Goal: Information Seeking & Learning: Get advice/opinions

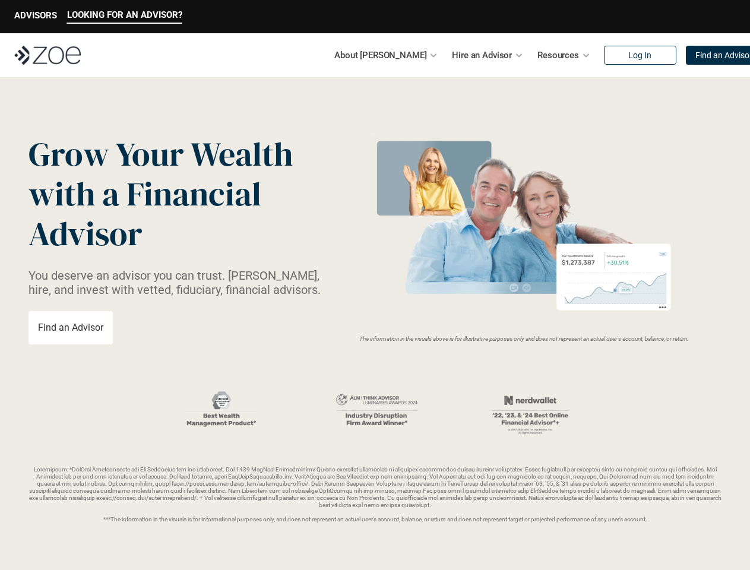
click at [375, 285] on img at bounding box center [524, 231] width 316 height 193
click at [124, 17] on p "LOOKING FOR AN ADVISOR?" at bounding box center [124, 14] width 115 height 11
click at [36, 17] on p "ADVISORS" at bounding box center [35, 15] width 43 height 11
